Goal: Find contact information: Find contact information

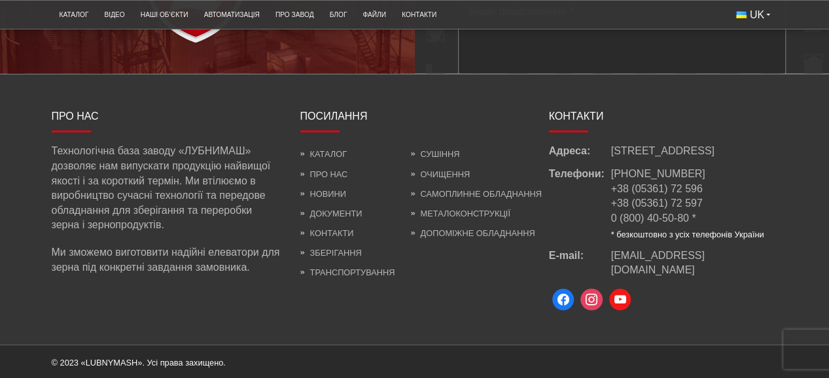
scroll to position [3609, 0]
drag, startPoint x: 608, startPoint y: 162, endPoint x: 735, endPoint y: 164, distance: 126.9
click at [735, 158] on div "Адреса: [STREET_ADDRESS]" at bounding box center [663, 151] width 229 height 14
copy div "Адреса: [STREET_ADDRESS]"
click at [638, 158] on span "[STREET_ADDRESS]" at bounding box center [662, 151] width 103 height 14
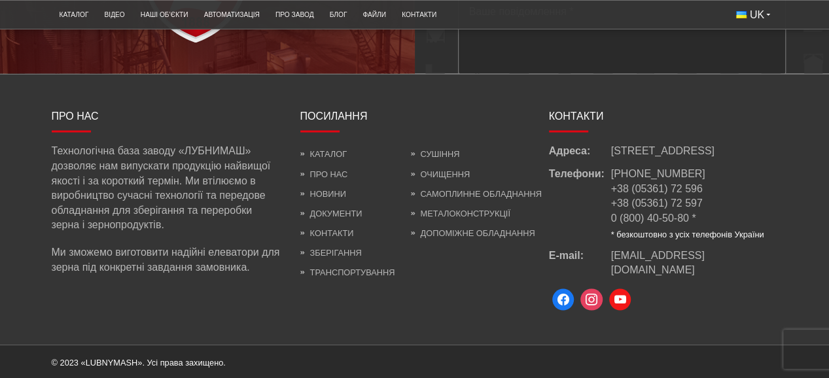
drag, startPoint x: 617, startPoint y: 164, endPoint x: 735, endPoint y: 168, distance: 117.2
click at [714, 158] on span "[STREET_ADDRESS]" at bounding box center [662, 151] width 103 height 14
copy span "Володимирський, 110/1"
